Goal: Transaction & Acquisition: Purchase product/service

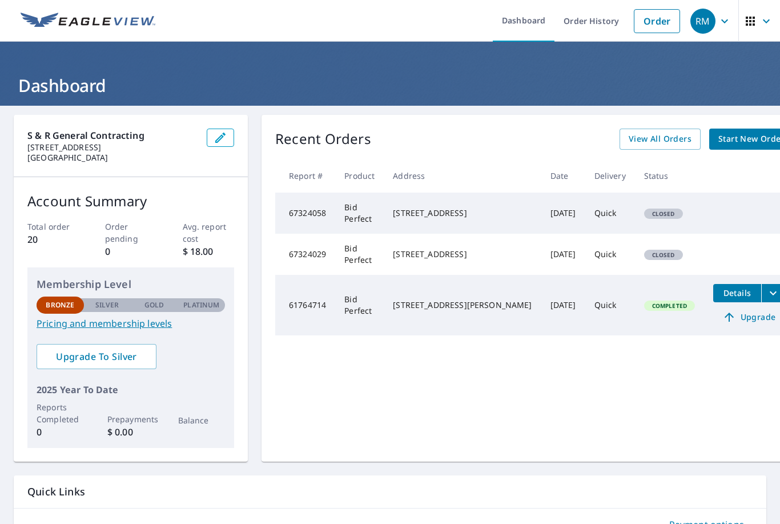
click at [585, 256] on td "Quick" at bounding box center [610, 253] width 50 height 41
click at [645, 251] on span "Closed" at bounding box center [663, 255] width 37 height 8
click at [645, 254] on span "Closed" at bounding box center [663, 255] width 37 height 8
click at [335, 246] on td "67324029" at bounding box center [305, 253] width 60 height 41
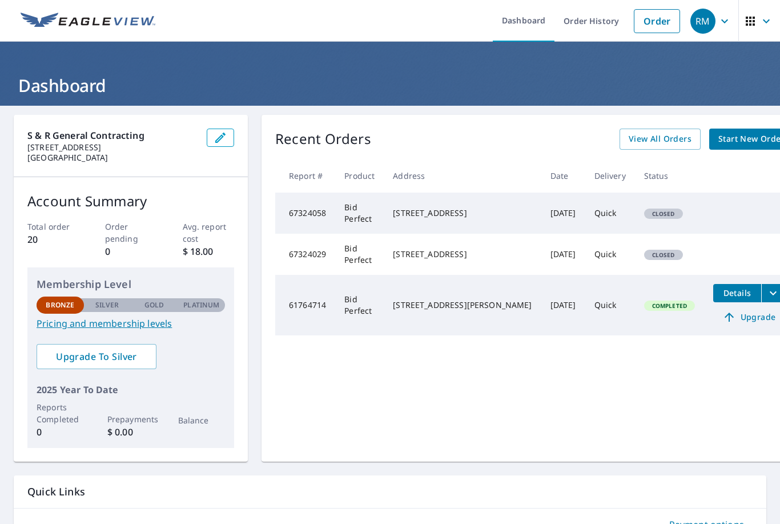
click at [541, 255] on td "[DATE]" at bounding box center [563, 253] width 44 height 41
click at [585, 251] on td "Quick" at bounding box center [610, 253] width 50 height 41
click at [635, 248] on td "Closed" at bounding box center [669, 253] width 69 height 41
click at [718, 138] on span "Start New Order" at bounding box center [751, 139] width 66 height 14
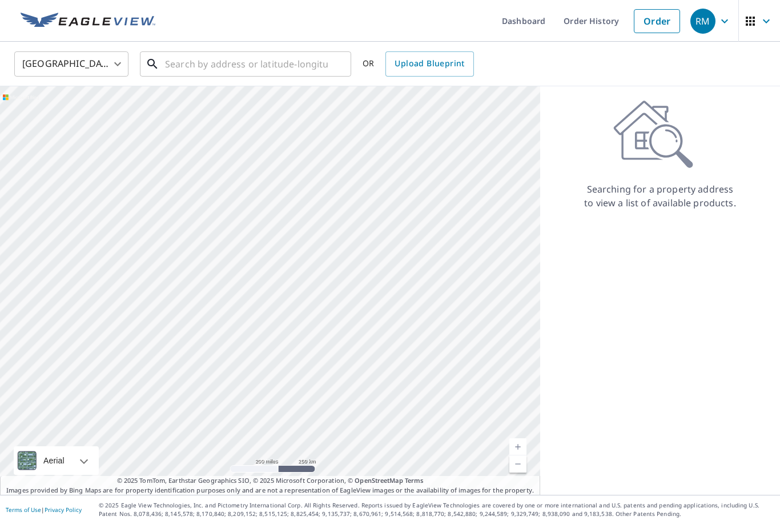
click at [300, 63] on input "text" at bounding box center [246, 64] width 163 height 32
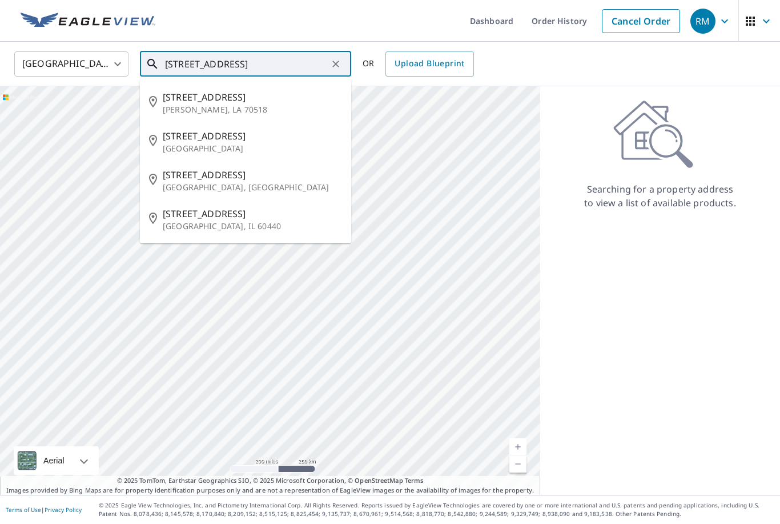
click at [182, 186] on p "[GEOGRAPHIC_DATA], [GEOGRAPHIC_DATA]" at bounding box center [252, 187] width 179 height 11
type input "[STREET_ADDRESS]"
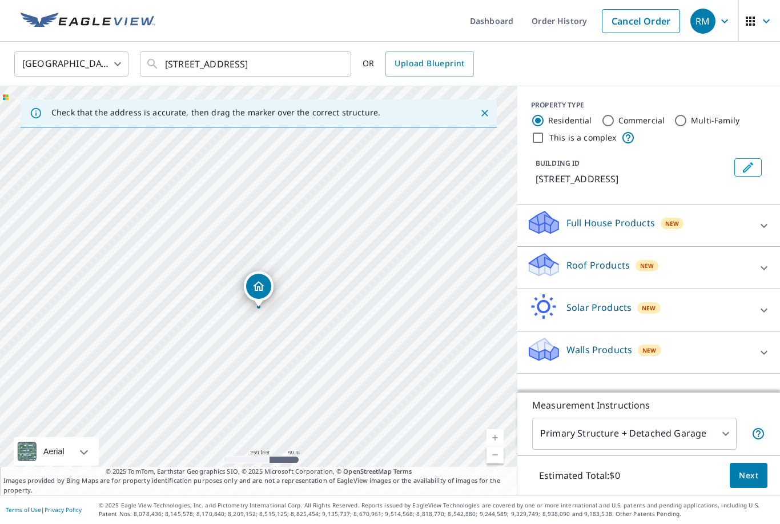
click at [712, 283] on div "Roof Products New" at bounding box center [638, 267] width 224 height 33
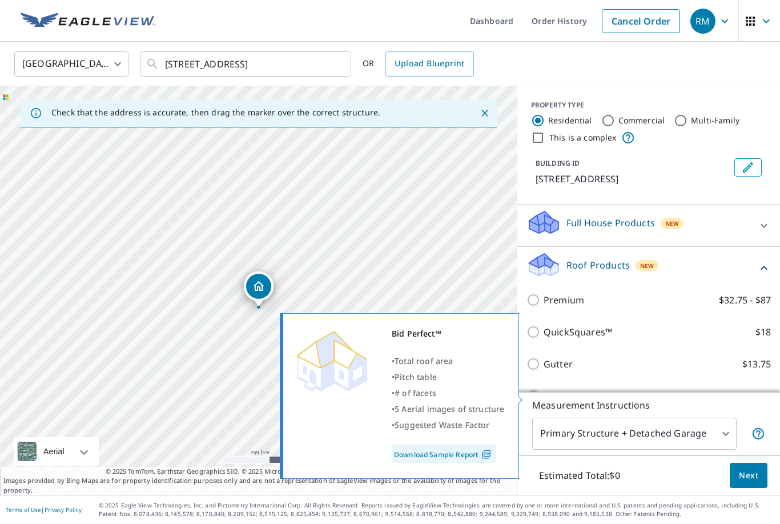
click at [538, 398] on input "Bid Perfect™ $18" at bounding box center [534, 396] width 17 height 14
checkbox input "true"
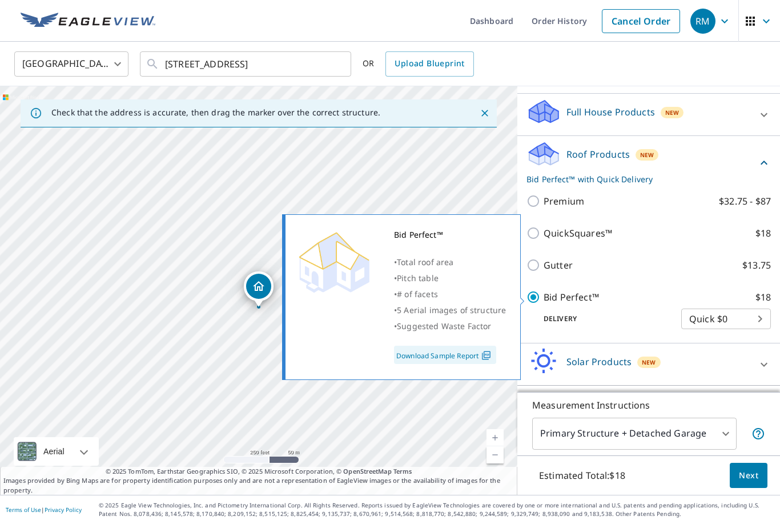
scroll to position [110, 0]
click at [747, 482] on span "Next" at bounding box center [748, 475] width 19 height 14
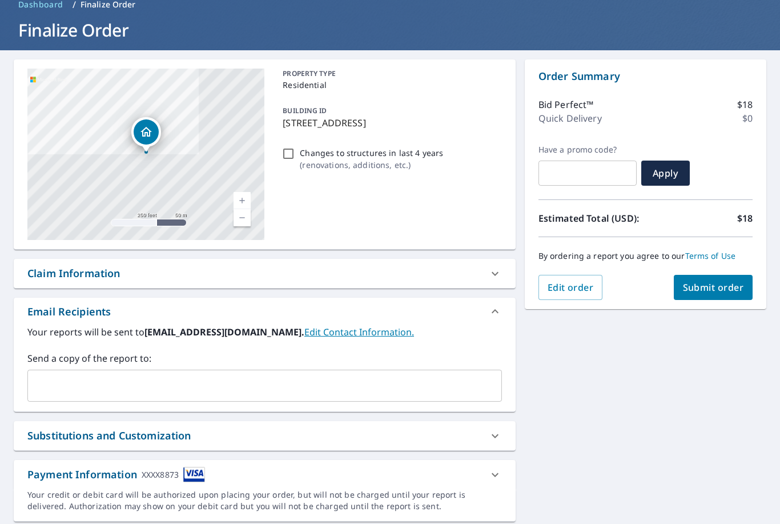
scroll to position [55, 0]
click at [72, 386] on input "text" at bounding box center [256, 386] width 447 height 22
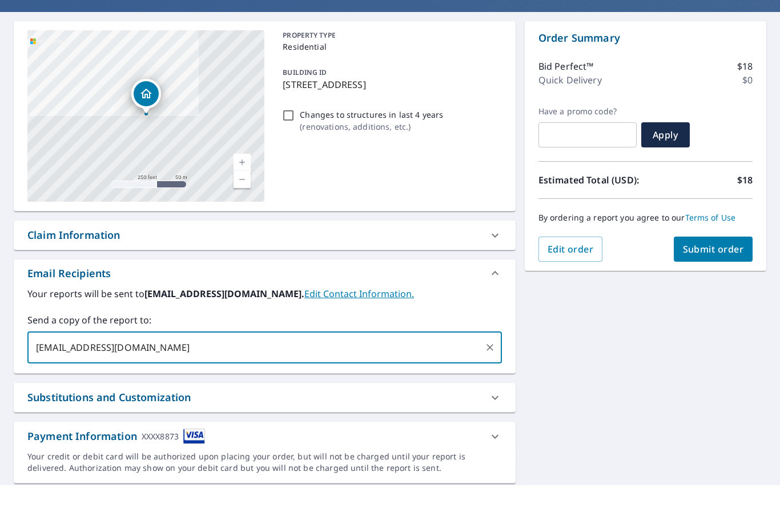
scroll to position [37, 0]
type input "[EMAIL_ADDRESS][DOMAIN_NAME]"
click at [496, 461] on div at bounding box center [494, 474] width 27 height 27
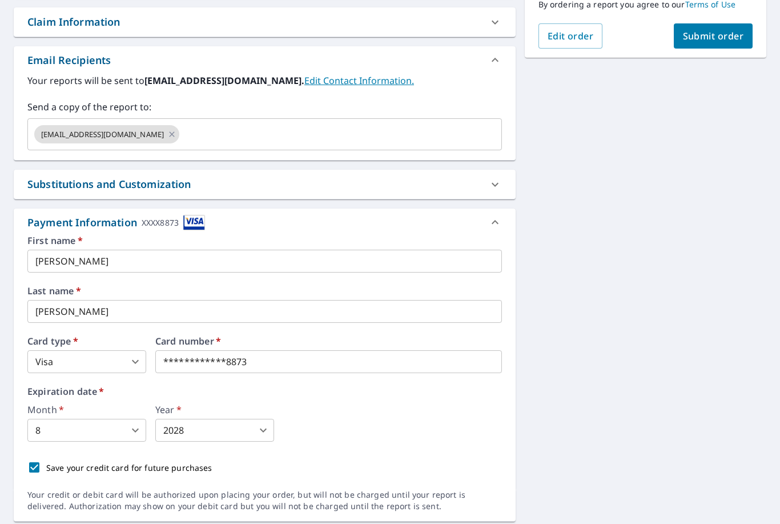
scroll to position [306, 0]
click at [105, 391] on body "RM RM Dashboard Order History Cancel Order RM Dashboard / Finalize Order Finali…" at bounding box center [390, 262] width 780 height 524
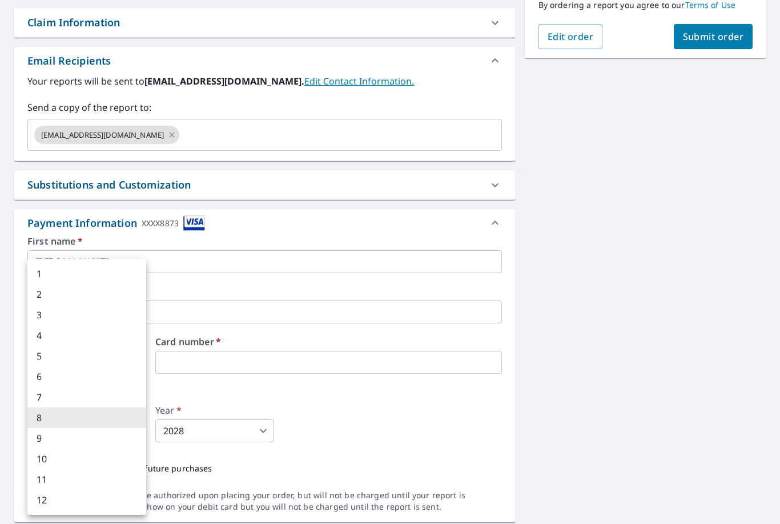
click at [65, 361] on li "5" at bounding box center [86, 355] width 119 height 21
type input "5"
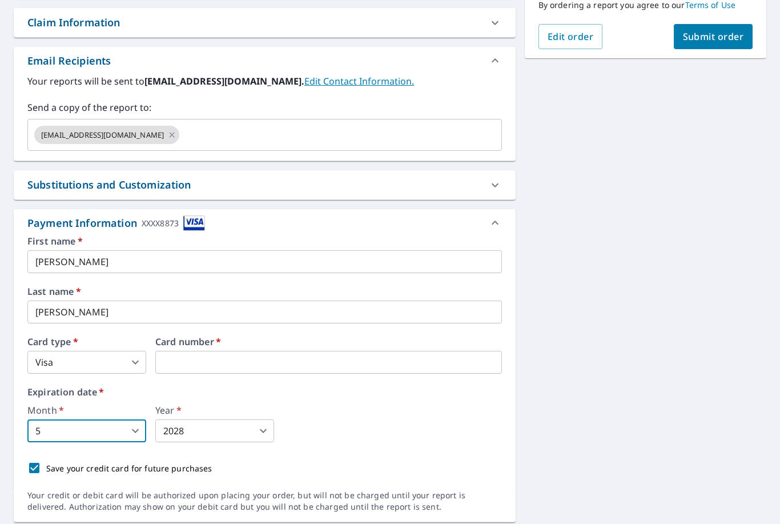
click at [179, 396] on body "RM RM Dashboard Order History Cancel Order RM Dashboard / Finalize Order Finali…" at bounding box center [390, 262] width 780 height 524
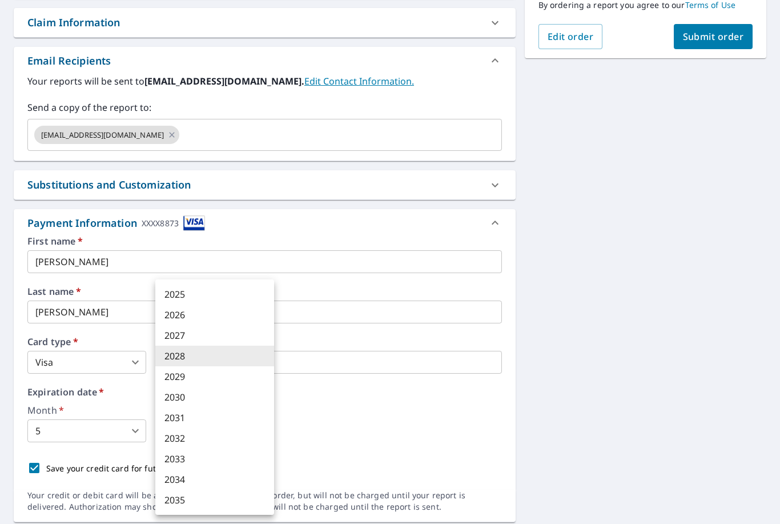
click at [182, 381] on li "2029" at bounding box center [214, 376] width 119 height 21
type input "2029"
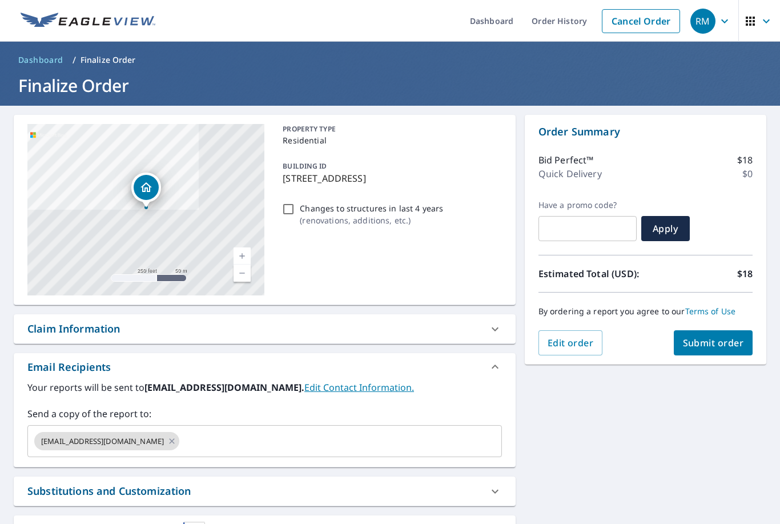
scroll to position [0, 0]
click at [731, 336] on span "Submit order" at bounding box center [713, 342] width 61 height 13
